Goal: Navigation & Orientation: Find specific page/section

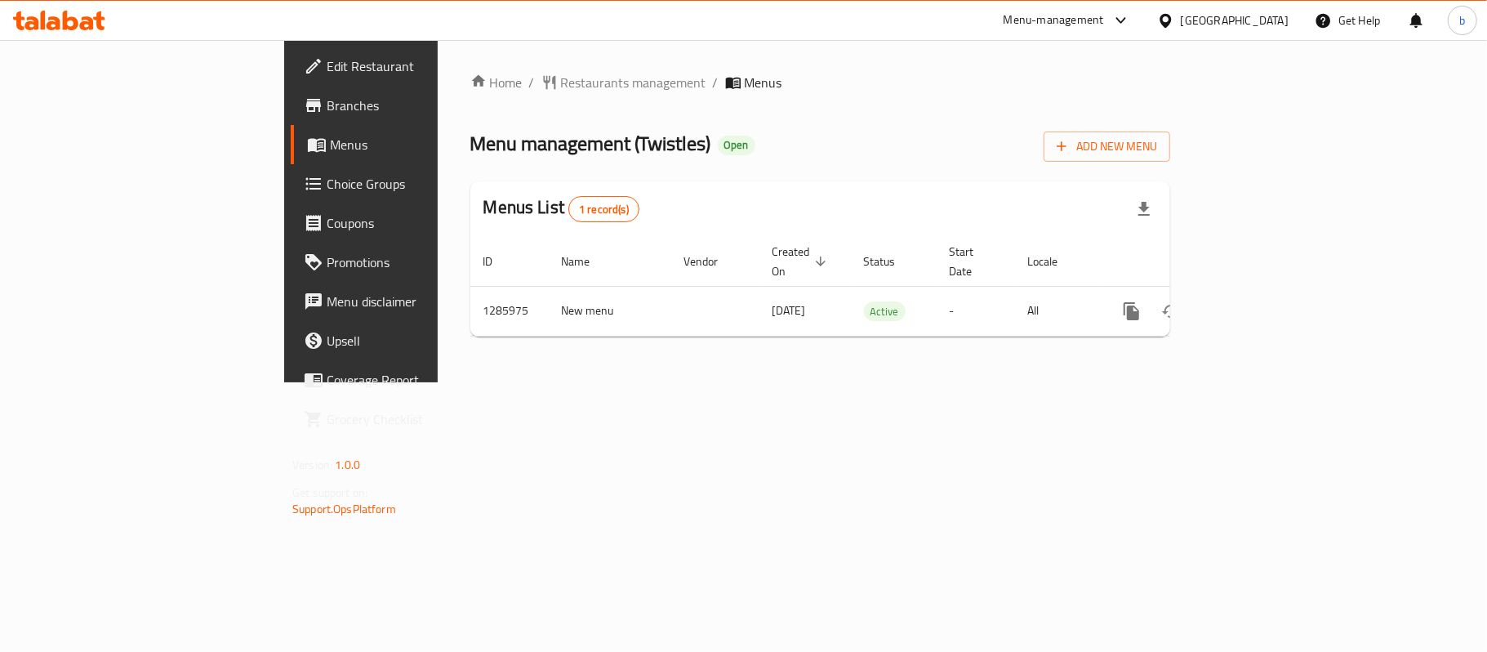
drag, startPoint x: 1316, startPoint y: 703, endPoint x: 1110, endPoint y: 703, distance: 205.8
click at [1181, 15] on div at bounding box center [1169, 20] width 24 height 18
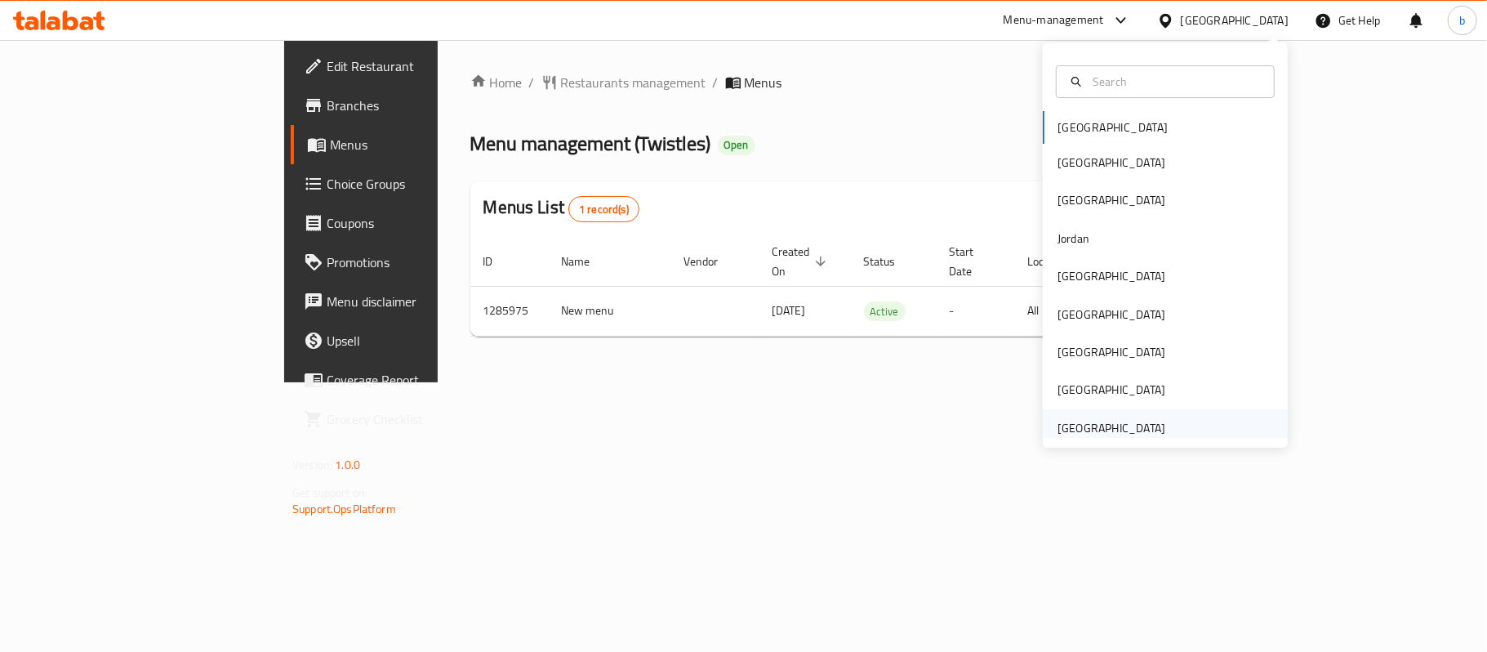
click at [1108, 429] on div "[GEOGRAPHIC_DATA]" at bounding box center [1111, 428] width 108 height 18
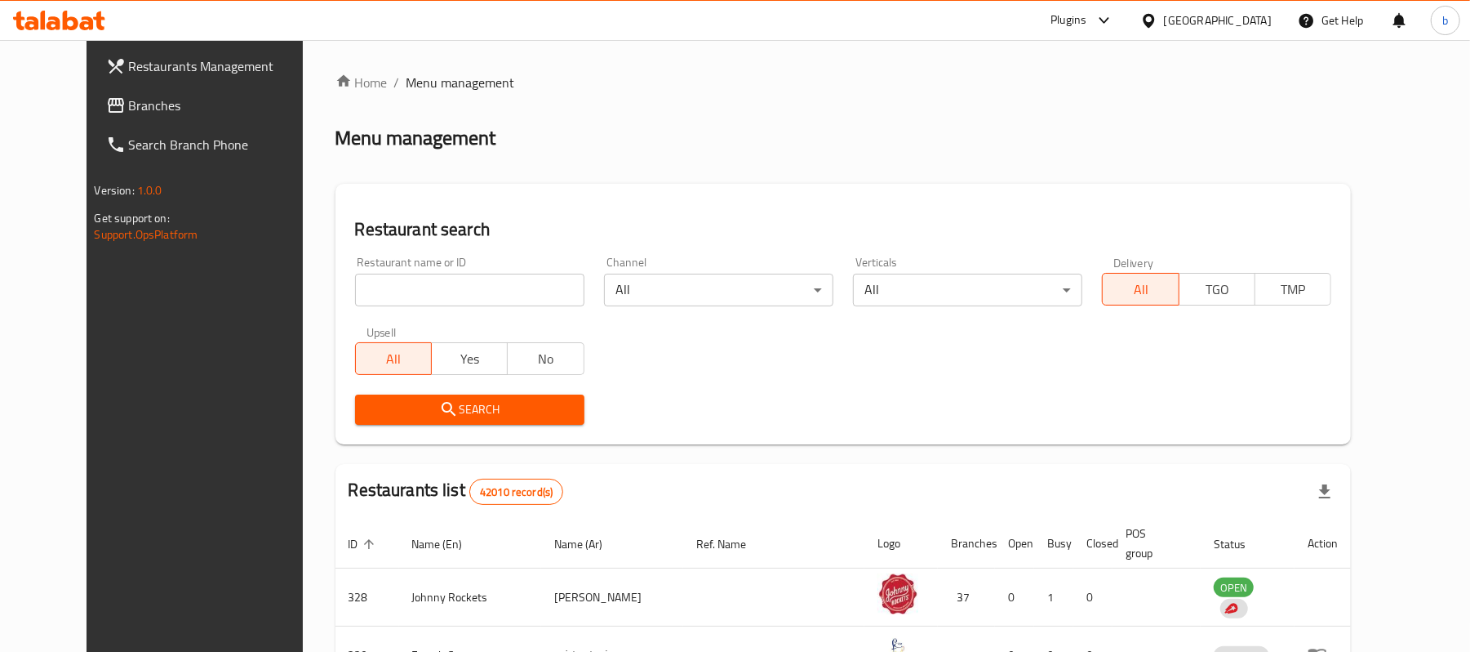
drag, startPoint x: 64, startPoint y: 105, endPoint x: 82, endPoint y: 105, distance: 18.8
click at [129, 105] on span "Branches" at bounding box center [224, 106] width 190 height 20
